Goal: Find specific fact: Find specific fact

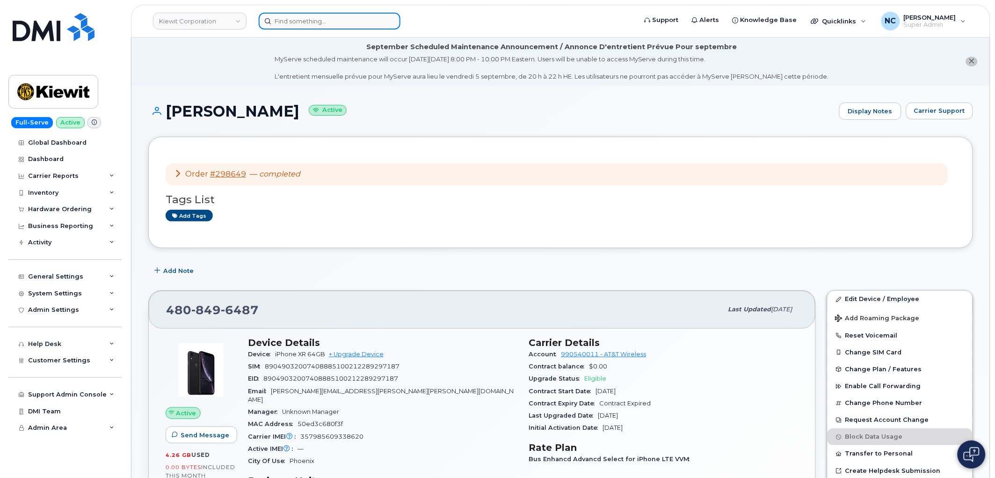
click at [335, 14] on input at bounding box center [330, 21] width 142 height 17
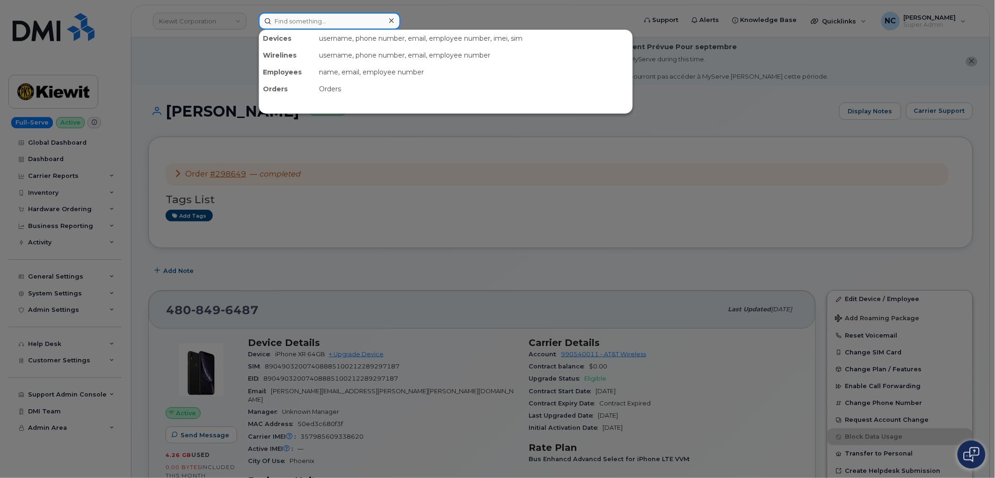
paste input "350328934889818"
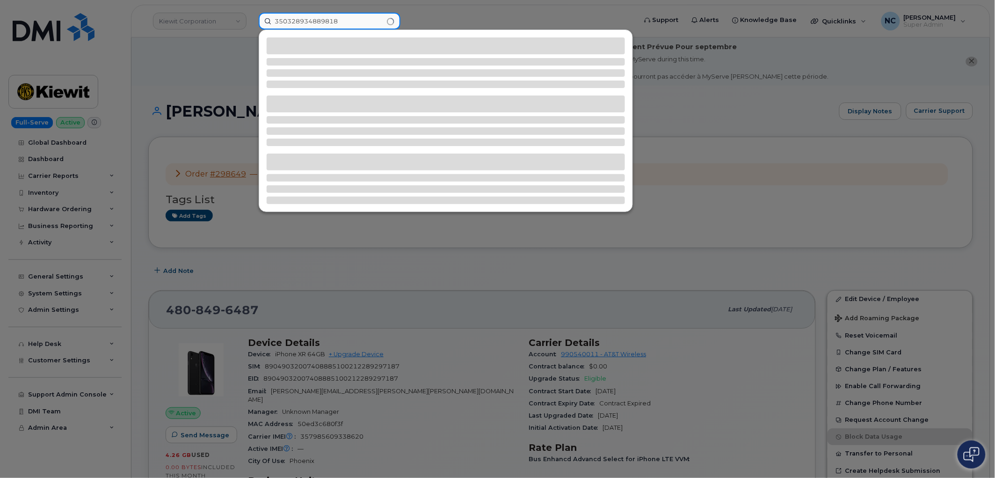
type input "350328934889818"
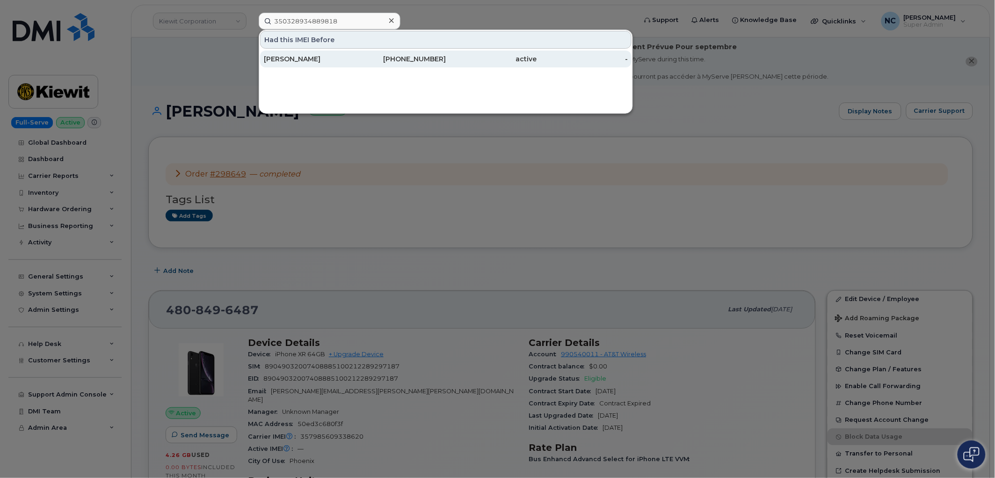
click at [314, 55] on div "[PERSON_NAME]" at bounding box center [309, 58] width 91 height 9
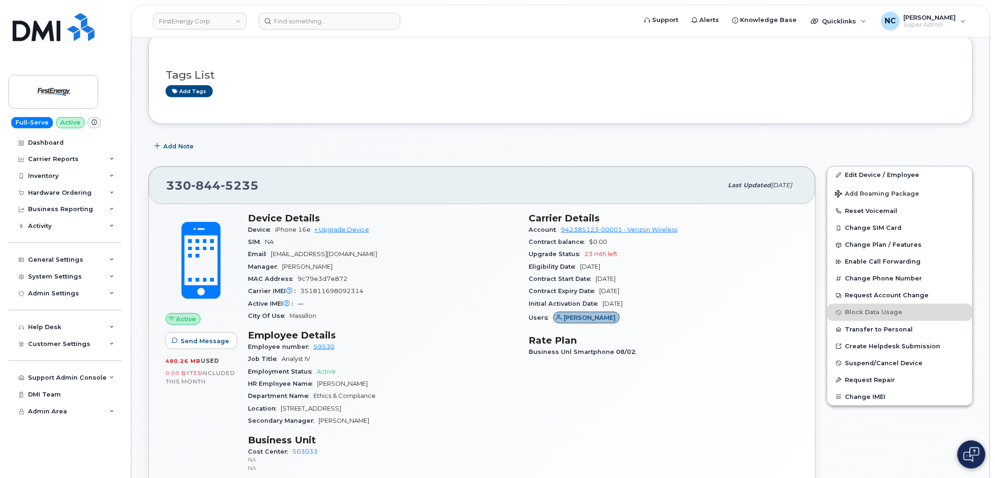
scroll to position [208, 0]
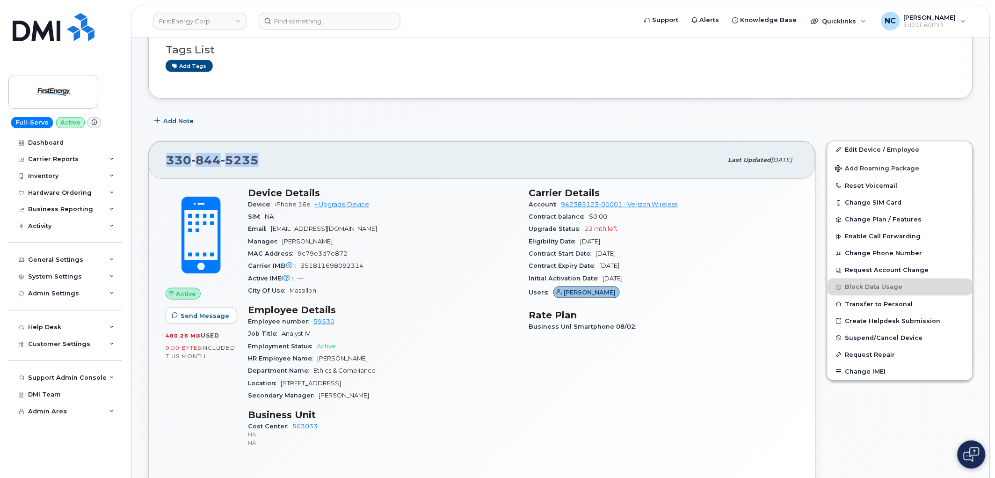
drag, startPoint x: 300, startPoint y: 164, endPoint x: 163, endPoint y: 151, distance: 137.7
click at [163, 151] on div "[PHONE_NUMBER] Last updated [DATE]" at bounding box center [482, 159] width 667 height 37
copy span "[PHONE_NUMBER]"
